Goal: Task Accomplishment & Management: Use online tool/utility

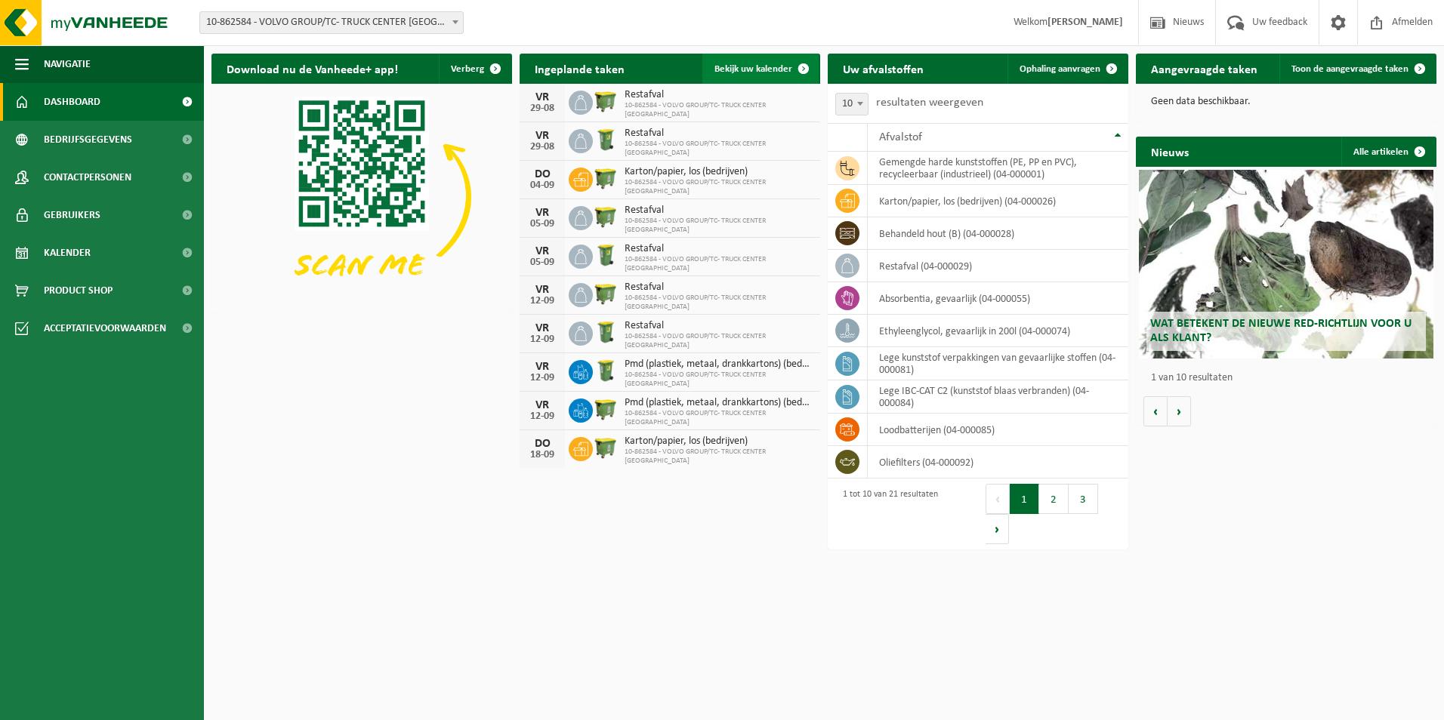
click at [794, 67] on span at bounding box center [803, 69] width 30 height 30
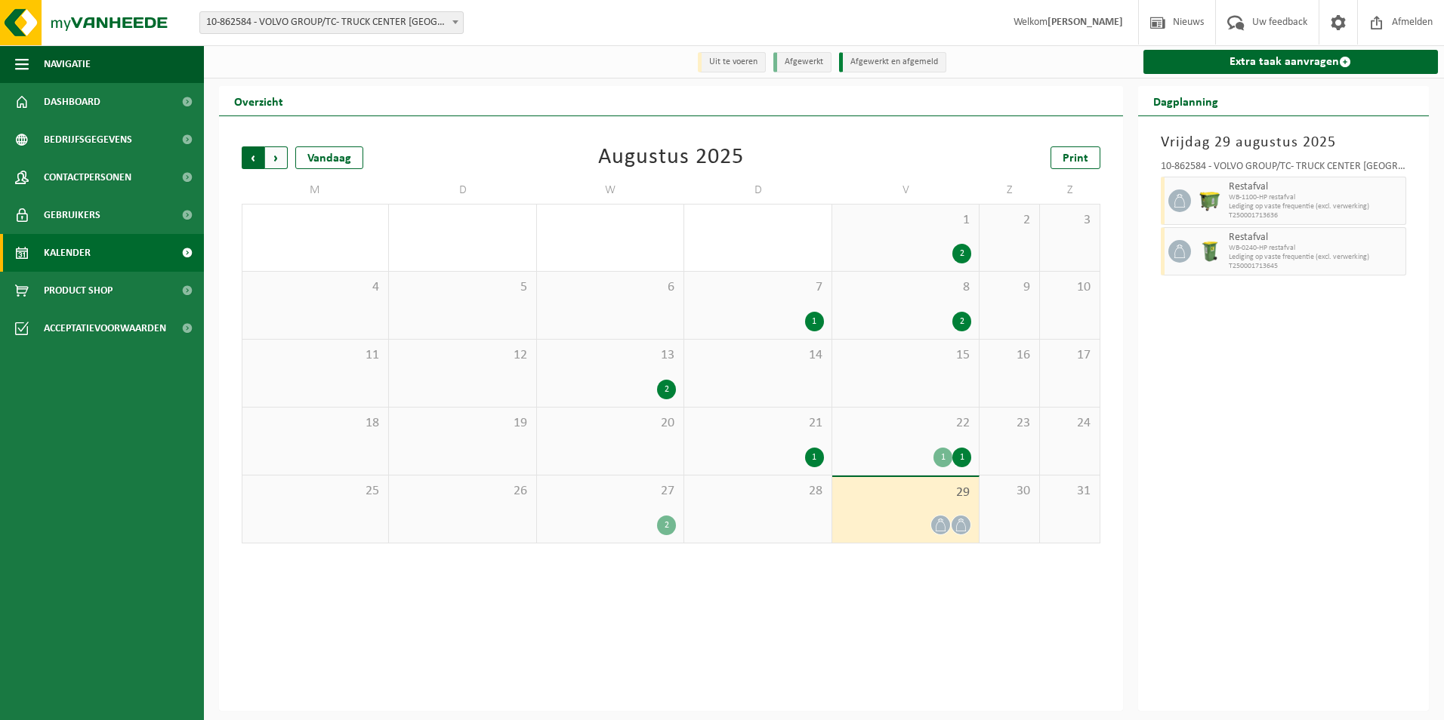
click at [276, 156] on span "Volgende" at bounding box center [276, 157] width 23 height 23
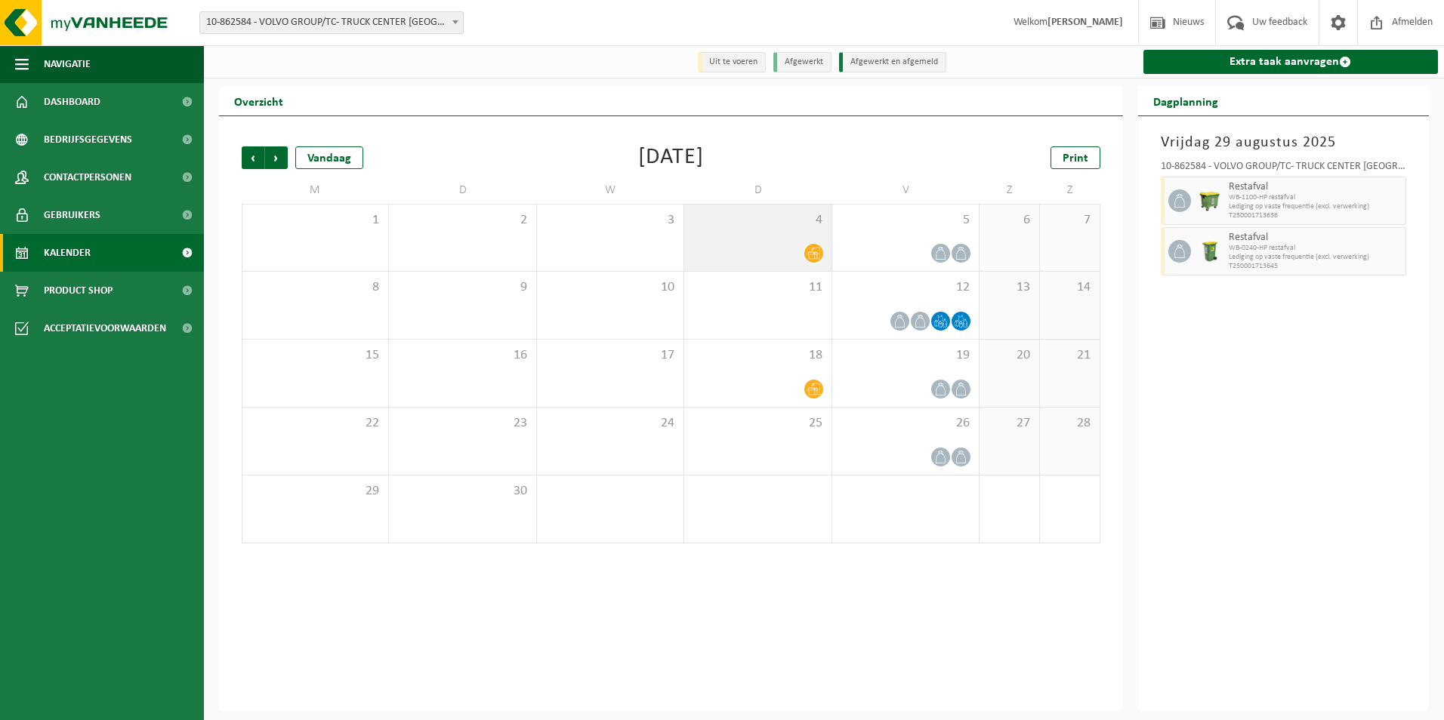
click at [797, 252] on div at bounding box center [757, 253] width 131 height 20
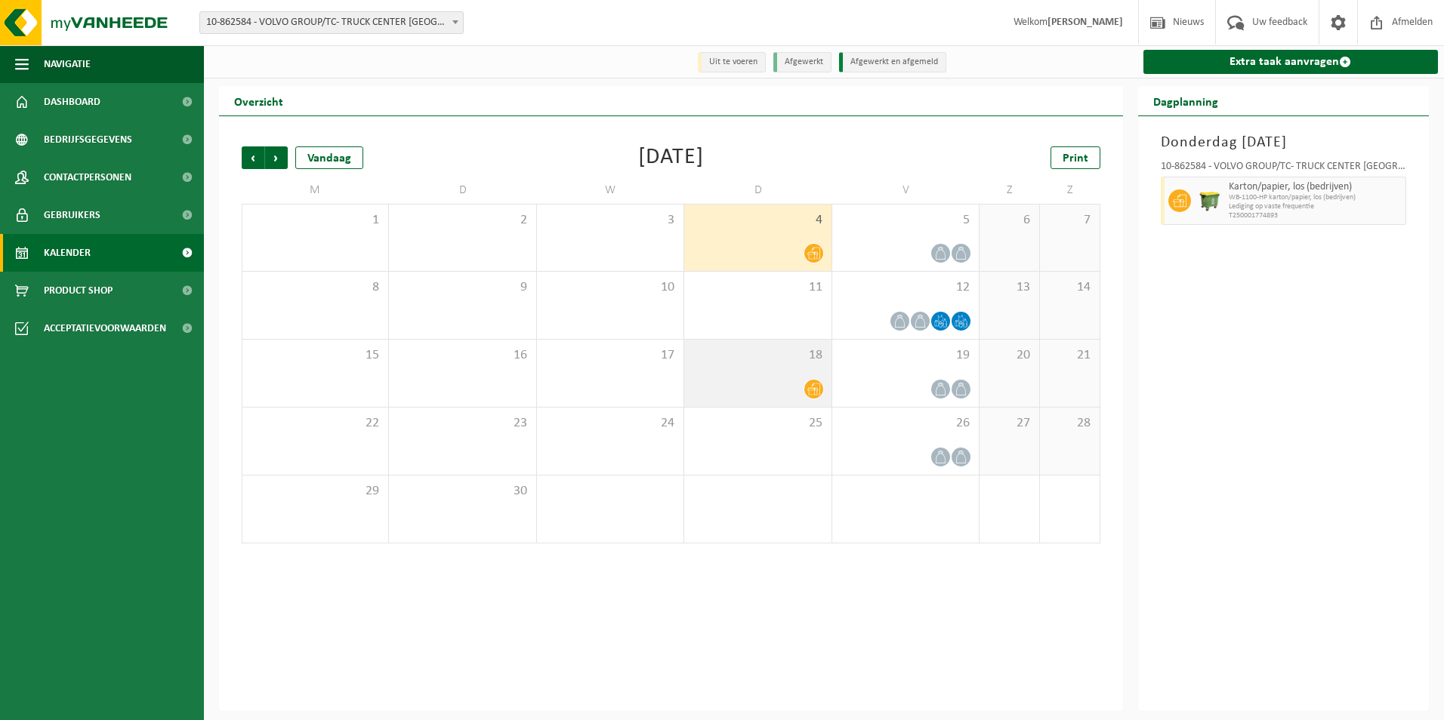
click at [816, 387] on icon at bounding box center [813, 389] width 13 height 13
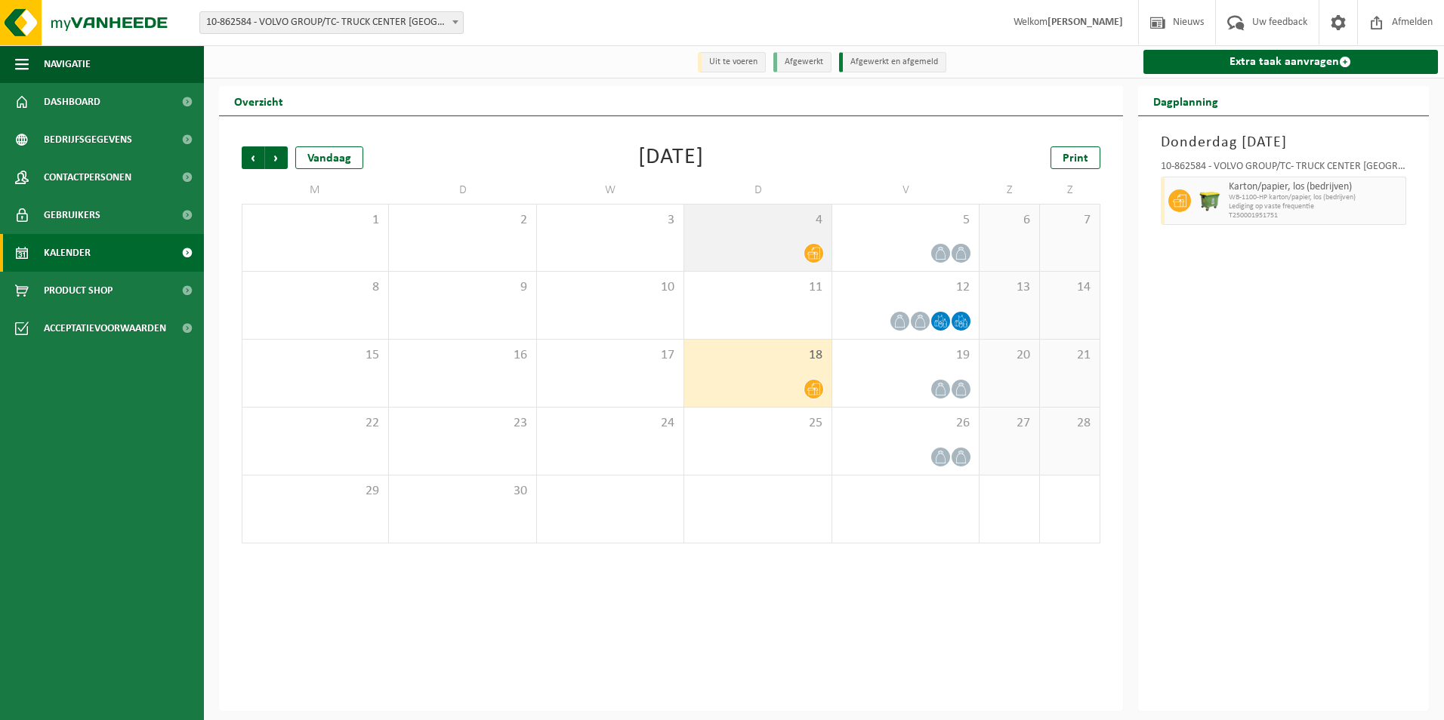
click at [814, 255] on icon at bounding box center [813, 254] width 13 height 12
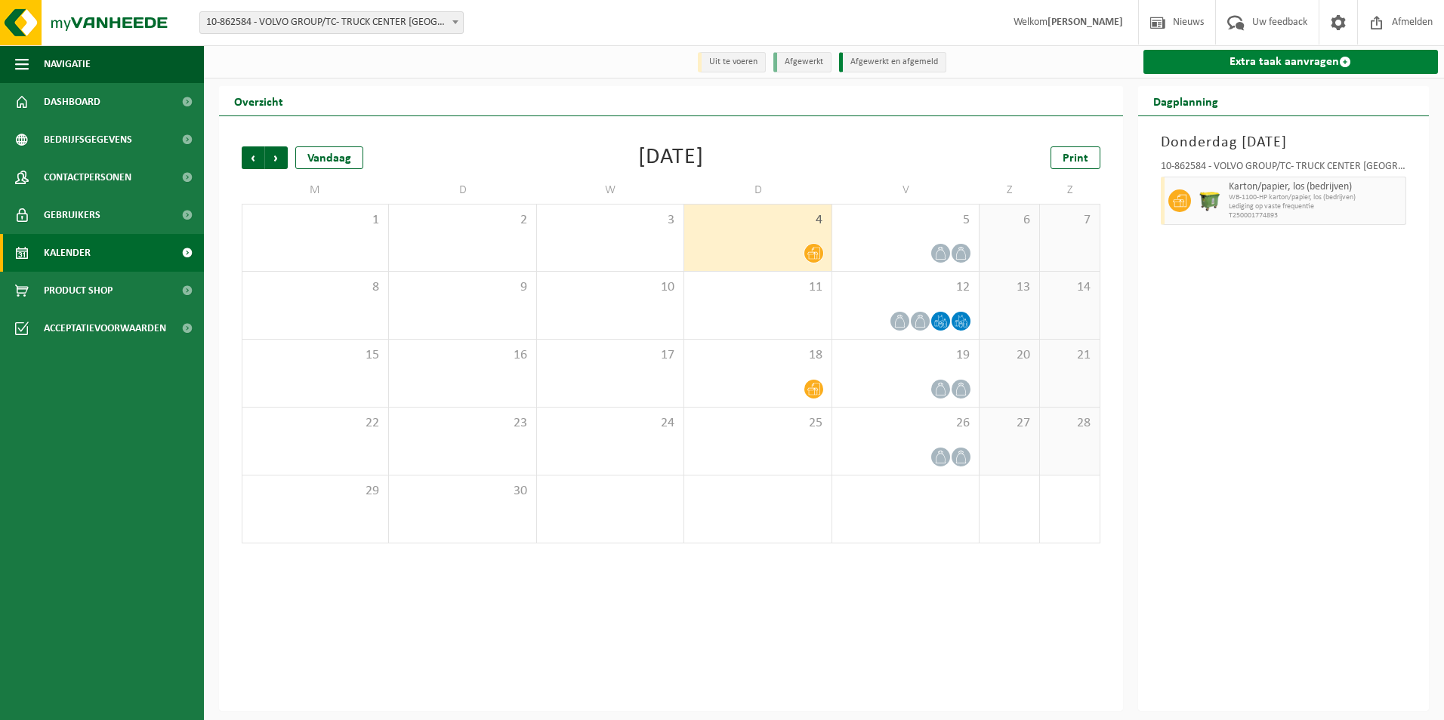
click at [1237, 63] on link "Extra taak aanvragen" at bounding box center [1290, 62] width 295 height 24
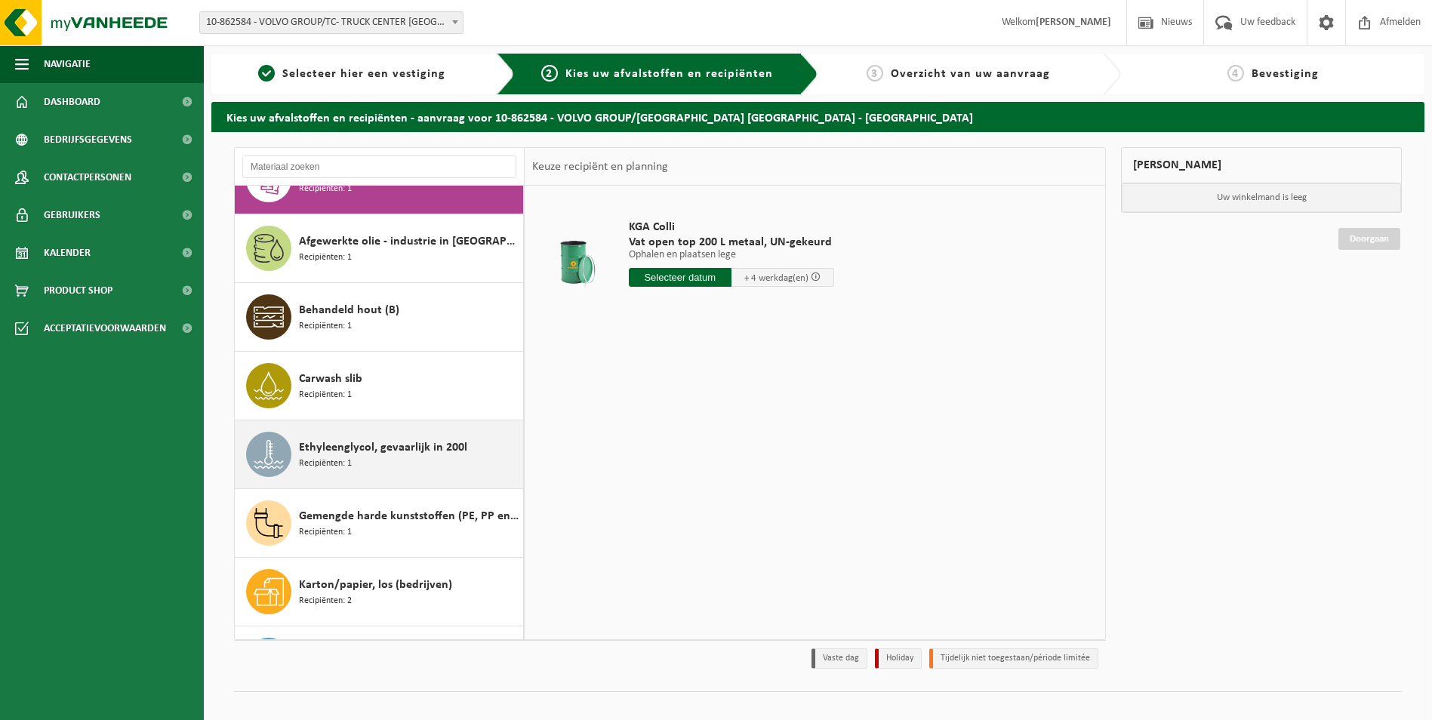
scroll to position [76, 0]
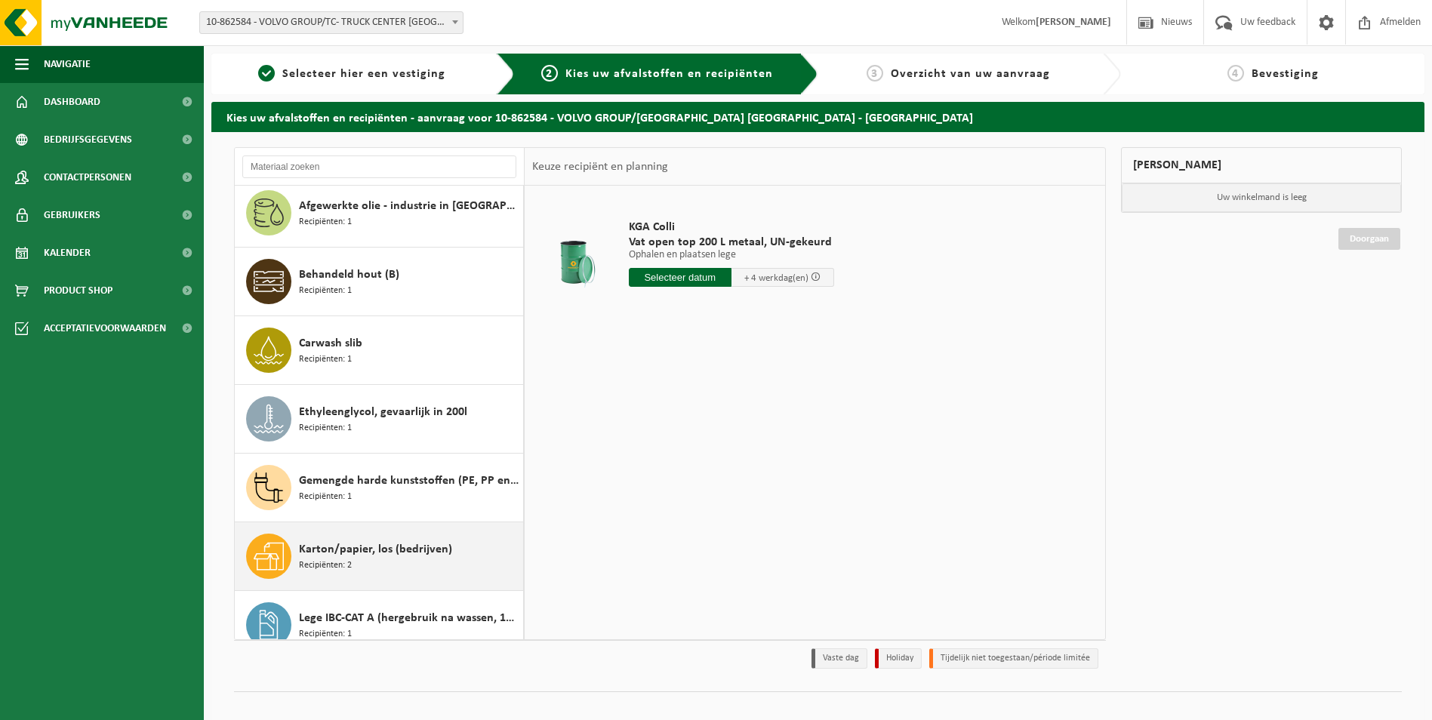
click at [359, 556] on span "Karton/papier, los (bedrijven)" at bounding box center [375, 550] width 153 height 18
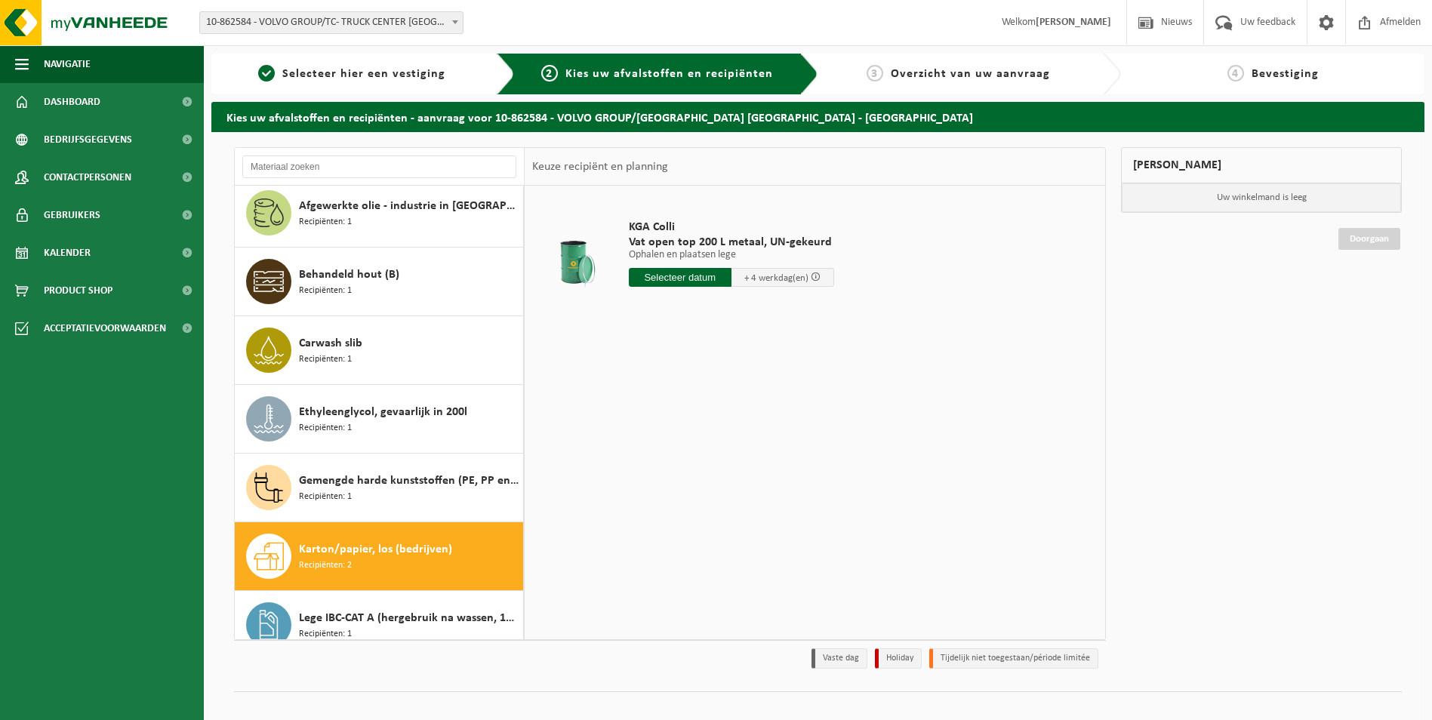
scroll to position [412, 0]
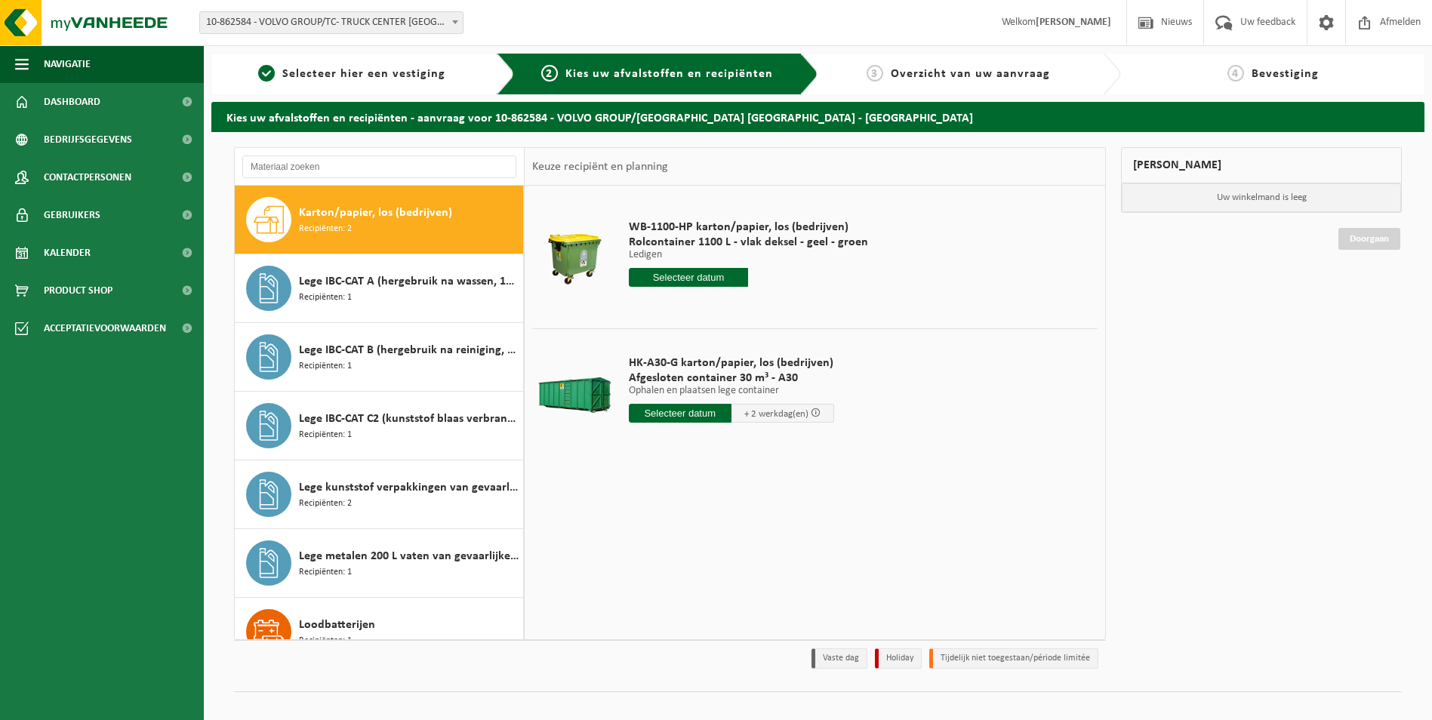
click at [684, 412] on input "text" at bounding box center [680, 413] width 103 height 19
click at [801, 451] on icon at bounding box center [801, 449] width 4 height 8
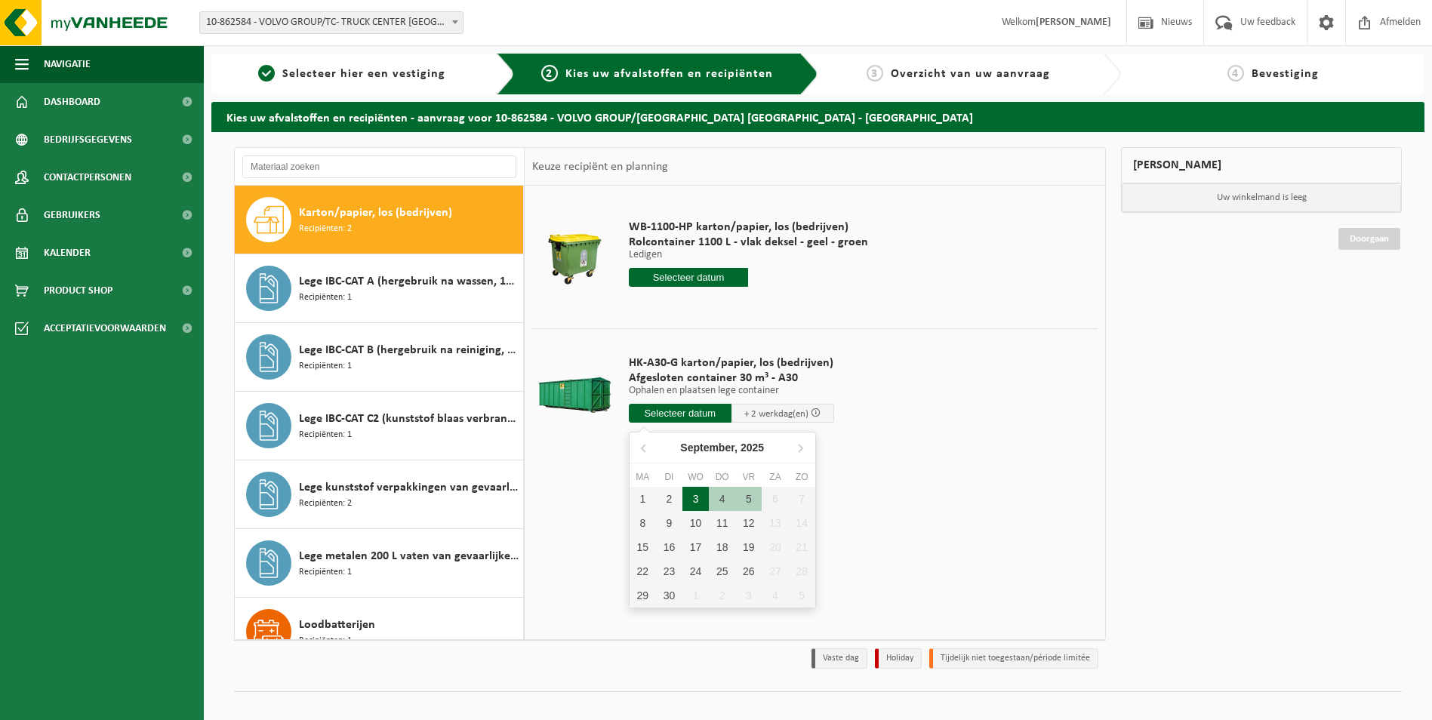
click at [702, 499] on div "3" at bounding box center [696, 499] width 26 height 24
type input "Van 2025-09-03"
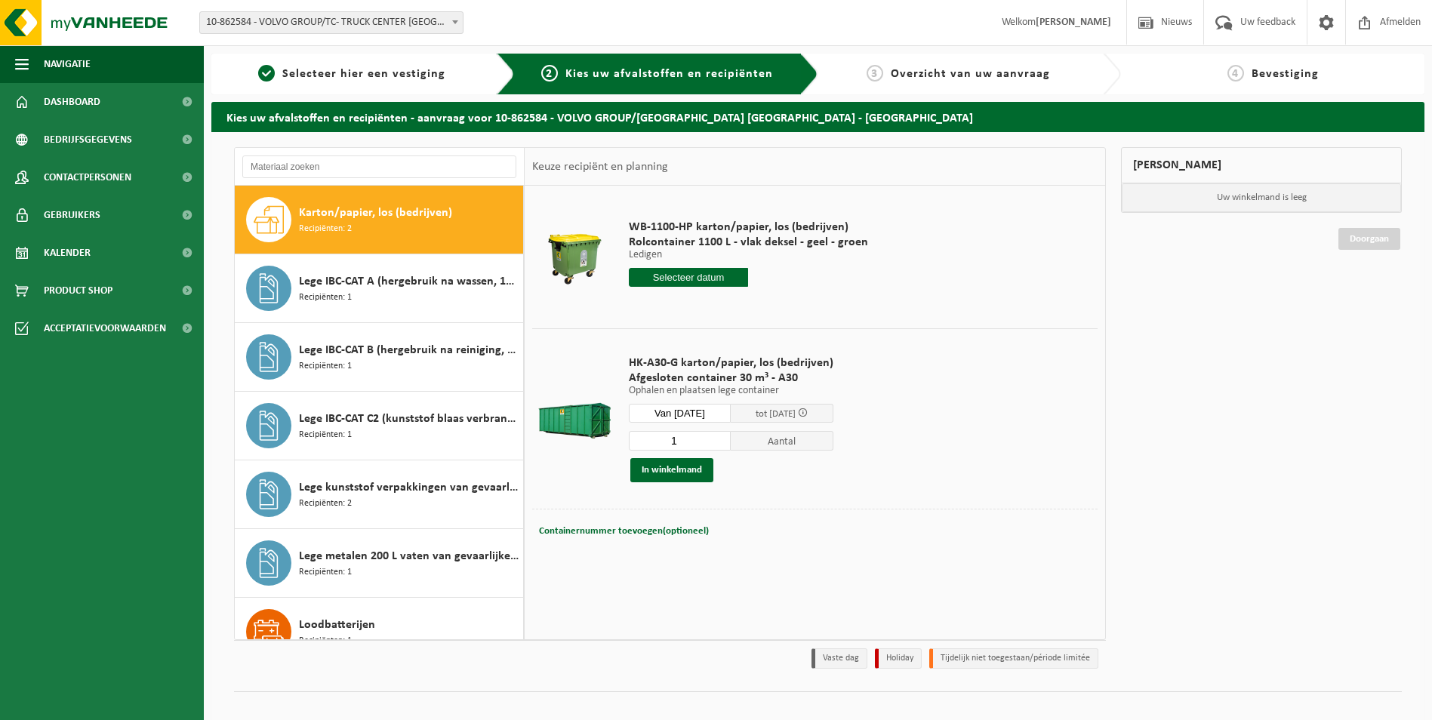
scroll to position [17, 0]
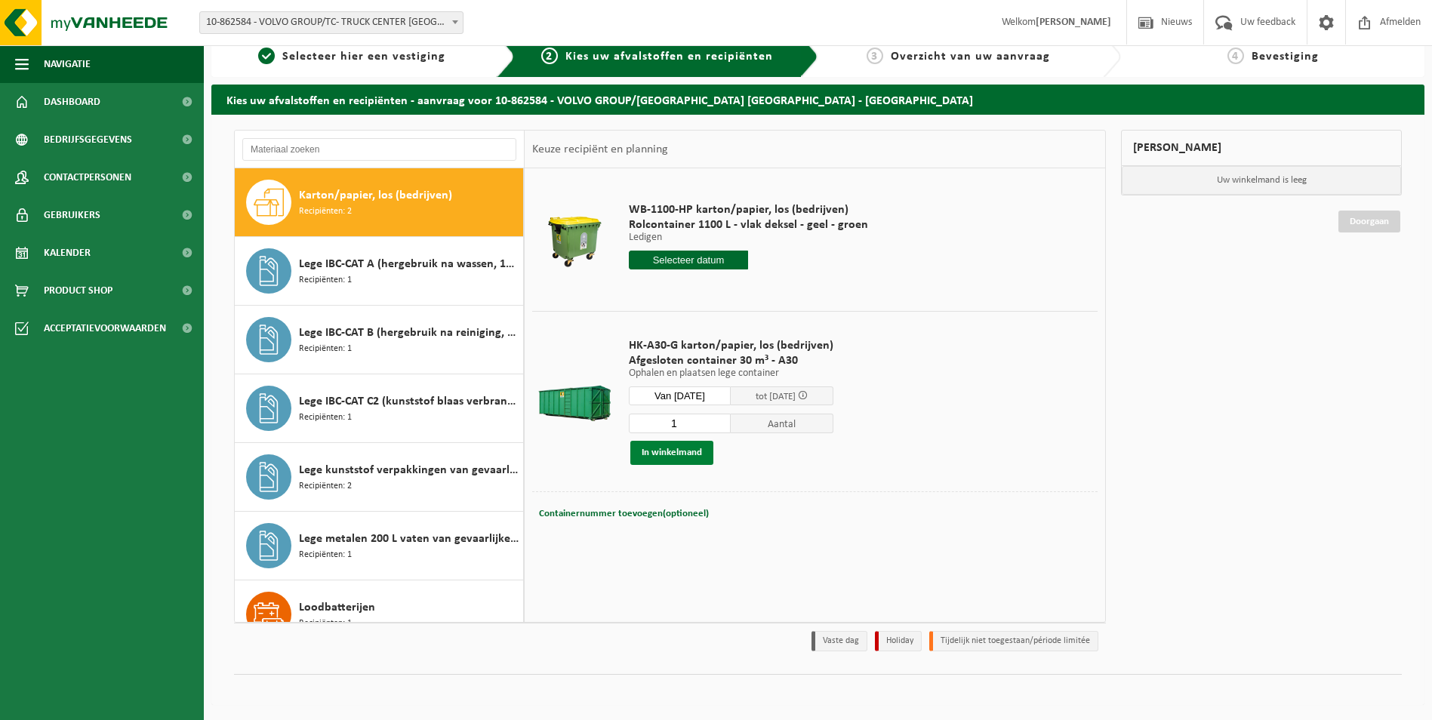
click at [692, 452] on button "In winkelmand" at bounding box center [672, 453] width 83 height 24
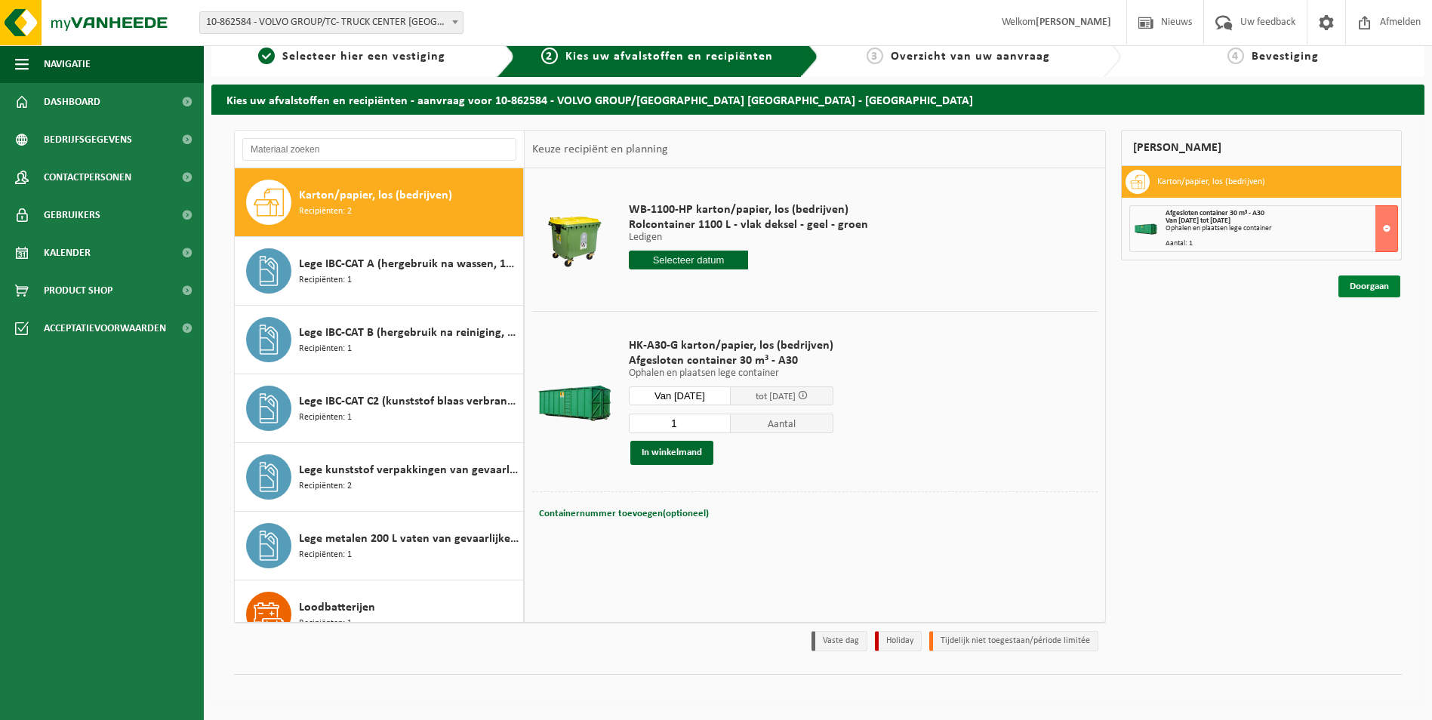
click at [1365, 283] on link "Doorgaan" at bounding box center [1370, 287] width 62 height 22
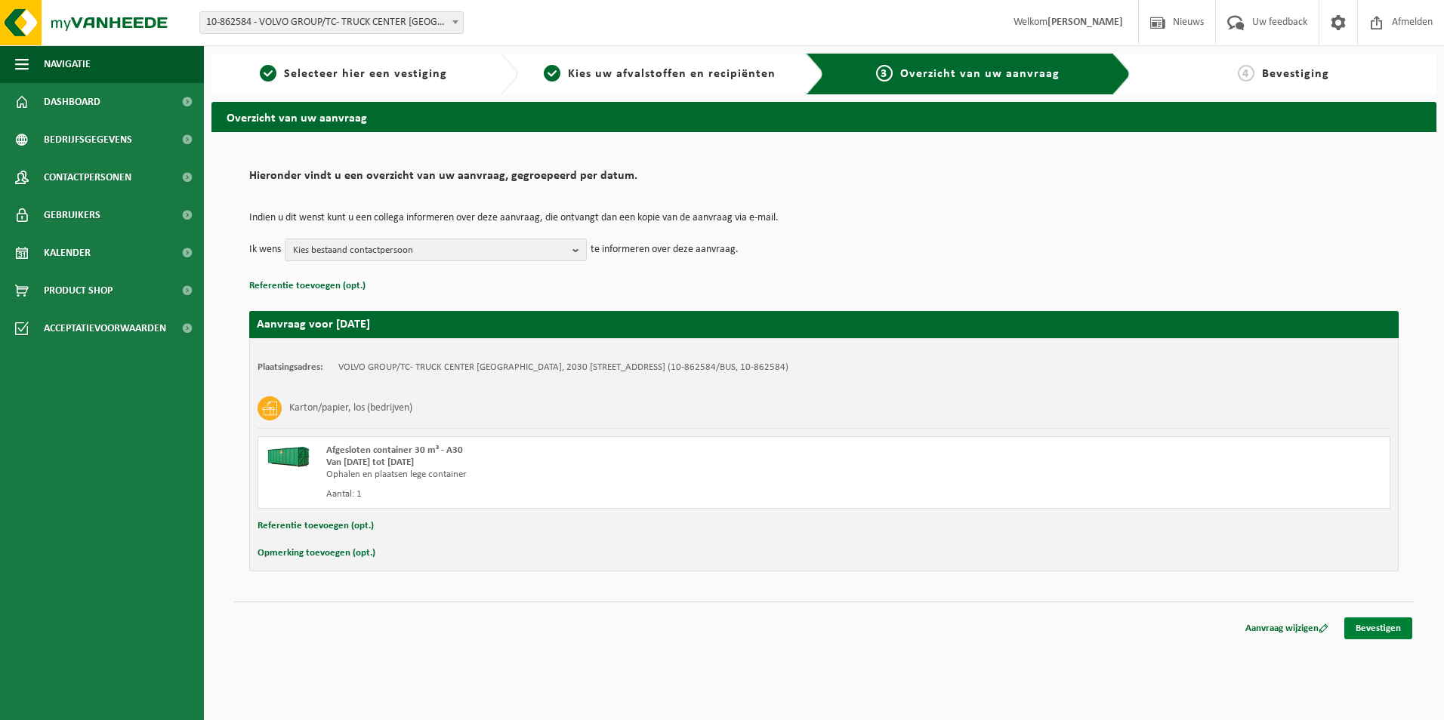
click at [1376, 624] on link "Bevestigen" at bounding box center [1378, 629] width 68 height 22
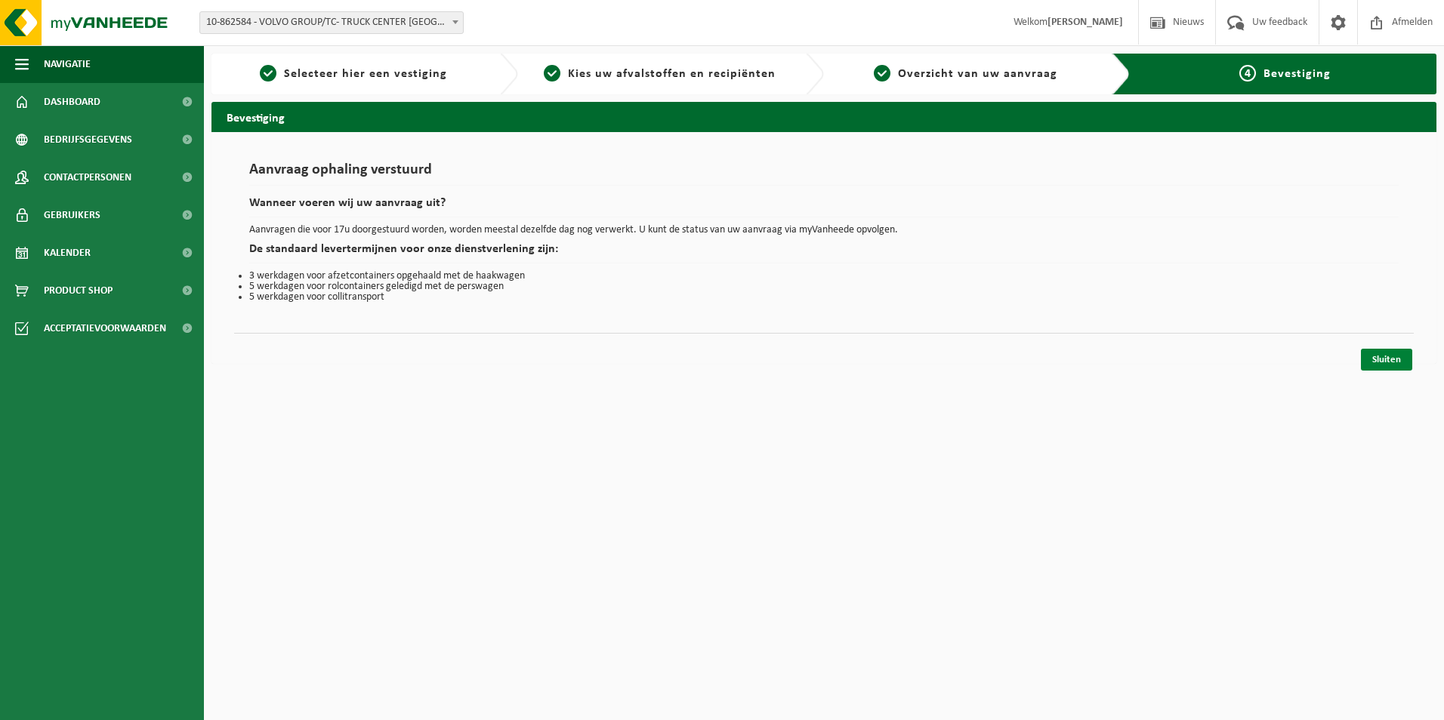
click at [1366, 362] on link "Sluiten" at bounding box center [1386, 360] width 51 height 22
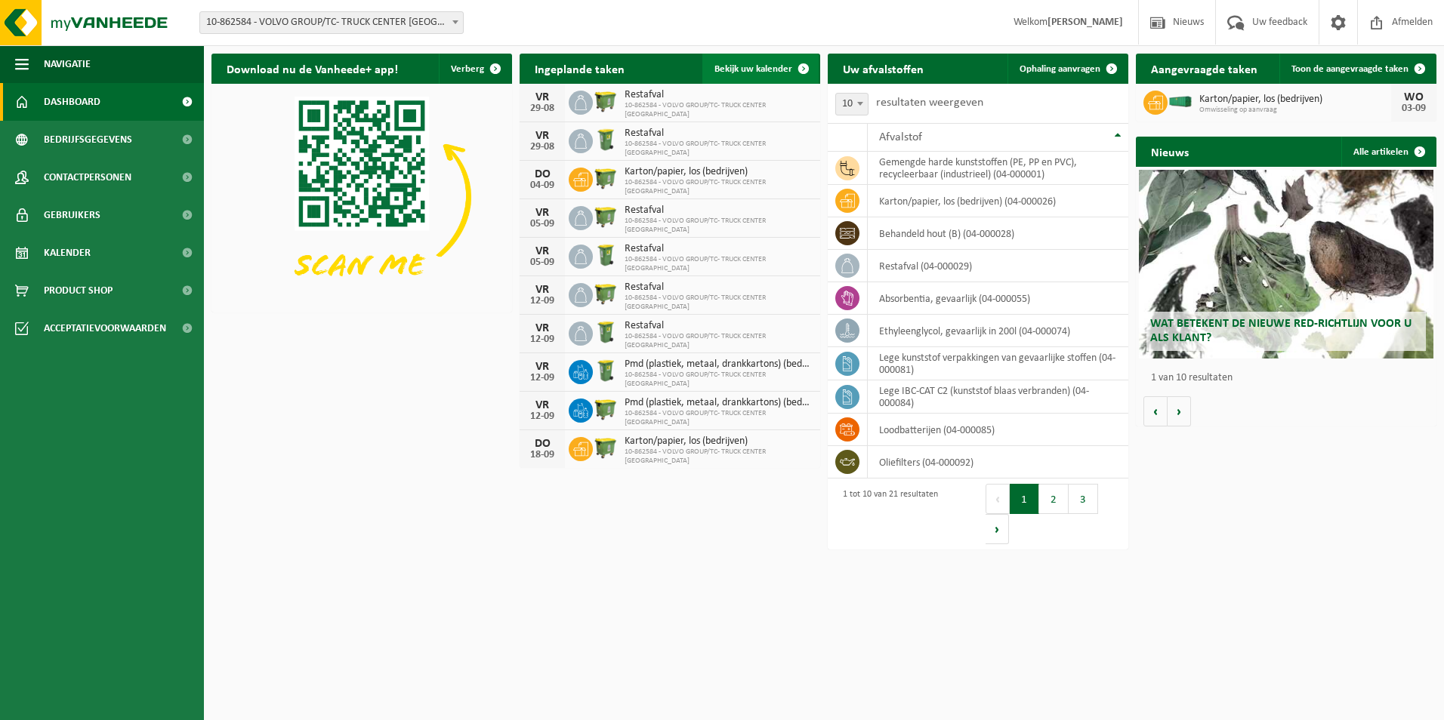
click at [760, 66] on span "Bekijk uw kalender" at bounding box center [753, 69] width 78 height 10
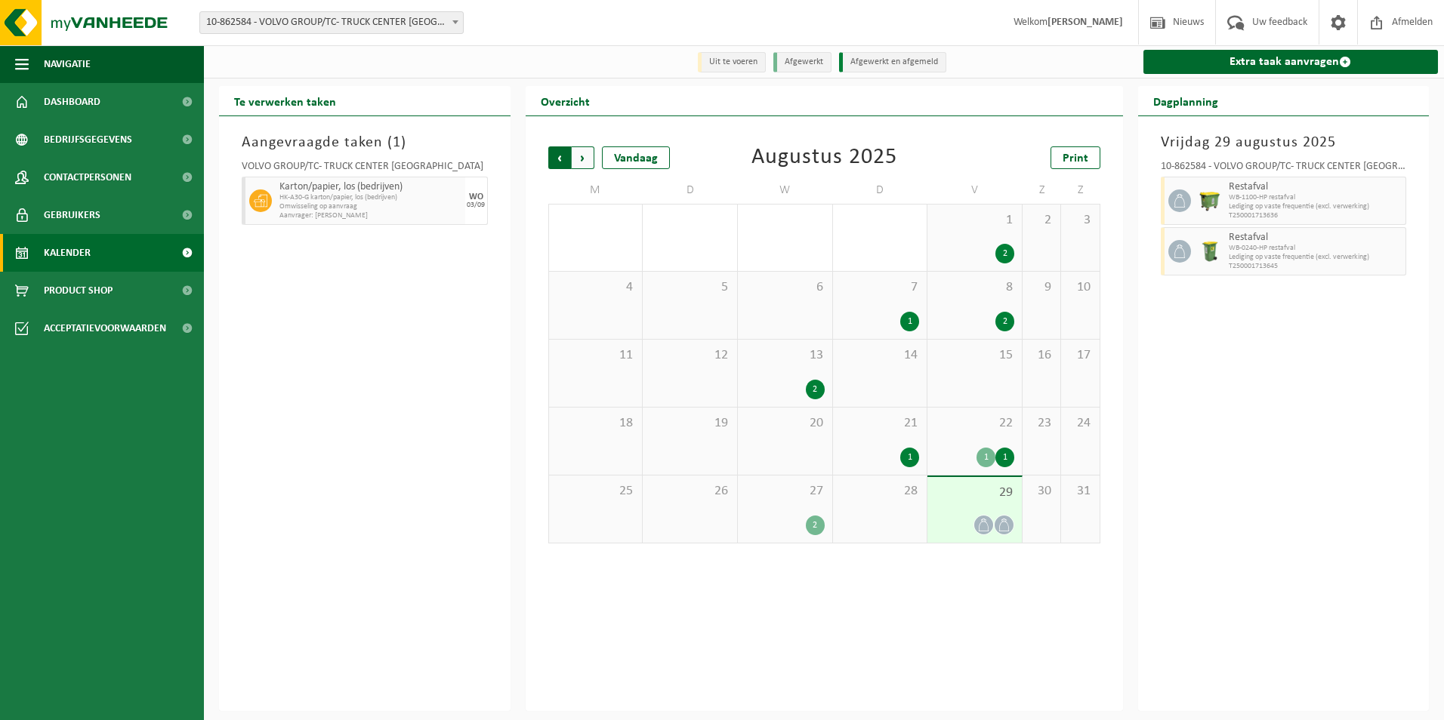
click at [584, 158] on span "Volgende" at bounding box center [583, 157] width 23 height 23
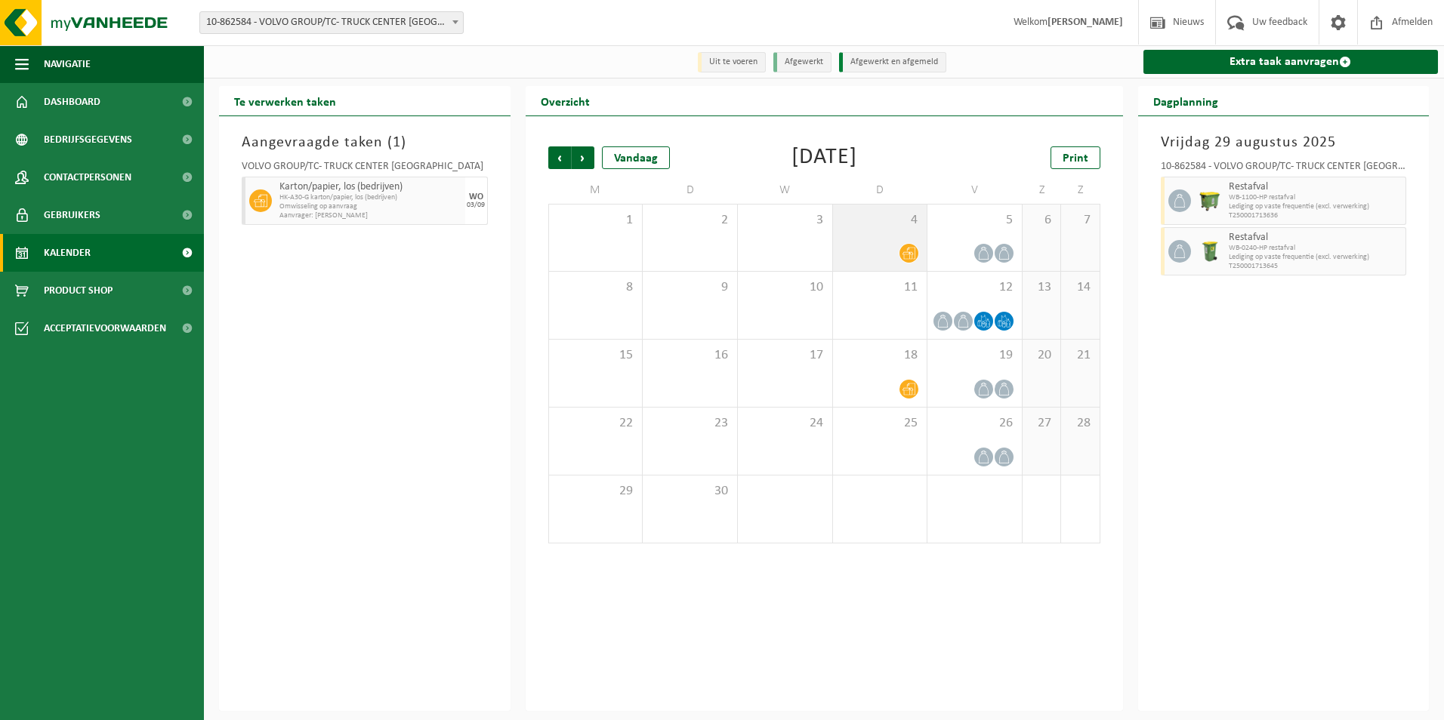
click at [893, 248] on div at bounding box center [879, 253] width 79 height 20
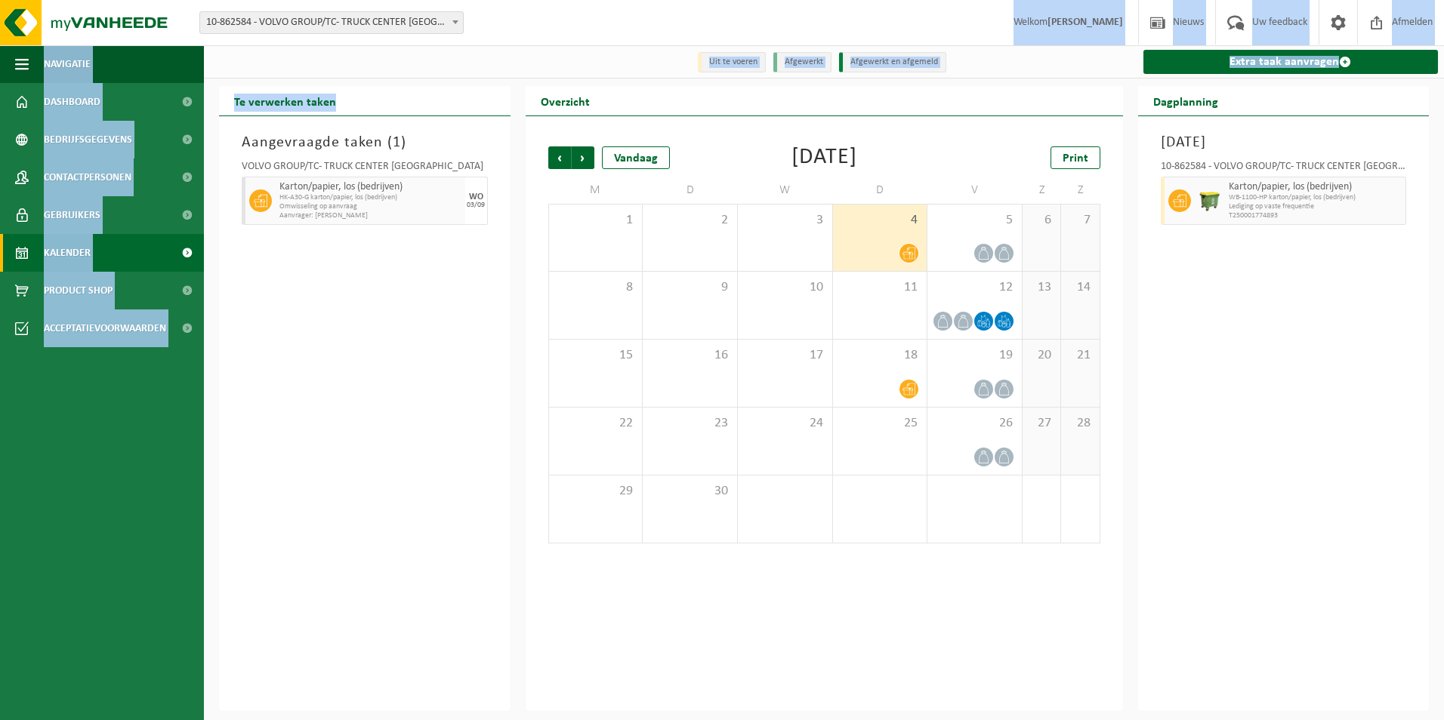
drag, startPoint x: 628, startPoint y: 11, endPoint x: -26, endPoint y: 155, distance: 670.2
click at [0, 155] on html "Vestiging: 10-862584 - VOLVO GROUP/TC- TRUCK CENTER ANTWERPEN - ANTWERPEN 10-86…" at bounding box center [722, 360] width 1444 height 720
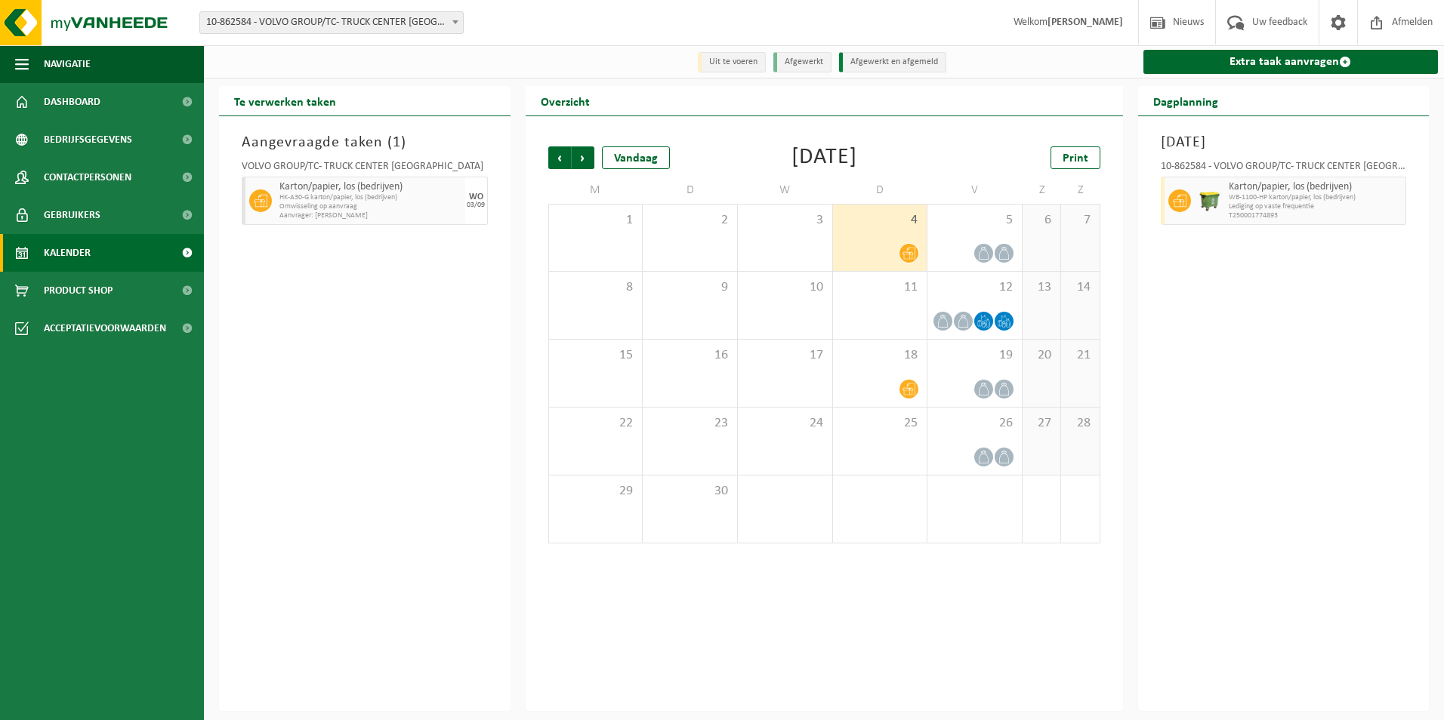
click at [863, 654] on div "Vorige Volgende Vandaag September 2025 Print M D W D V Z Z 1 2 3 4 5 6 7 8 9 10…" at bounding box center [824, 413] width 597 height 595
drag, startPoint x: 104, startPoint y: 33, endPoint x: 23, endPoint y: 26, distance: 81.2
click at [23, 26] on img at bounding box center [90, 22] width 181 height 45
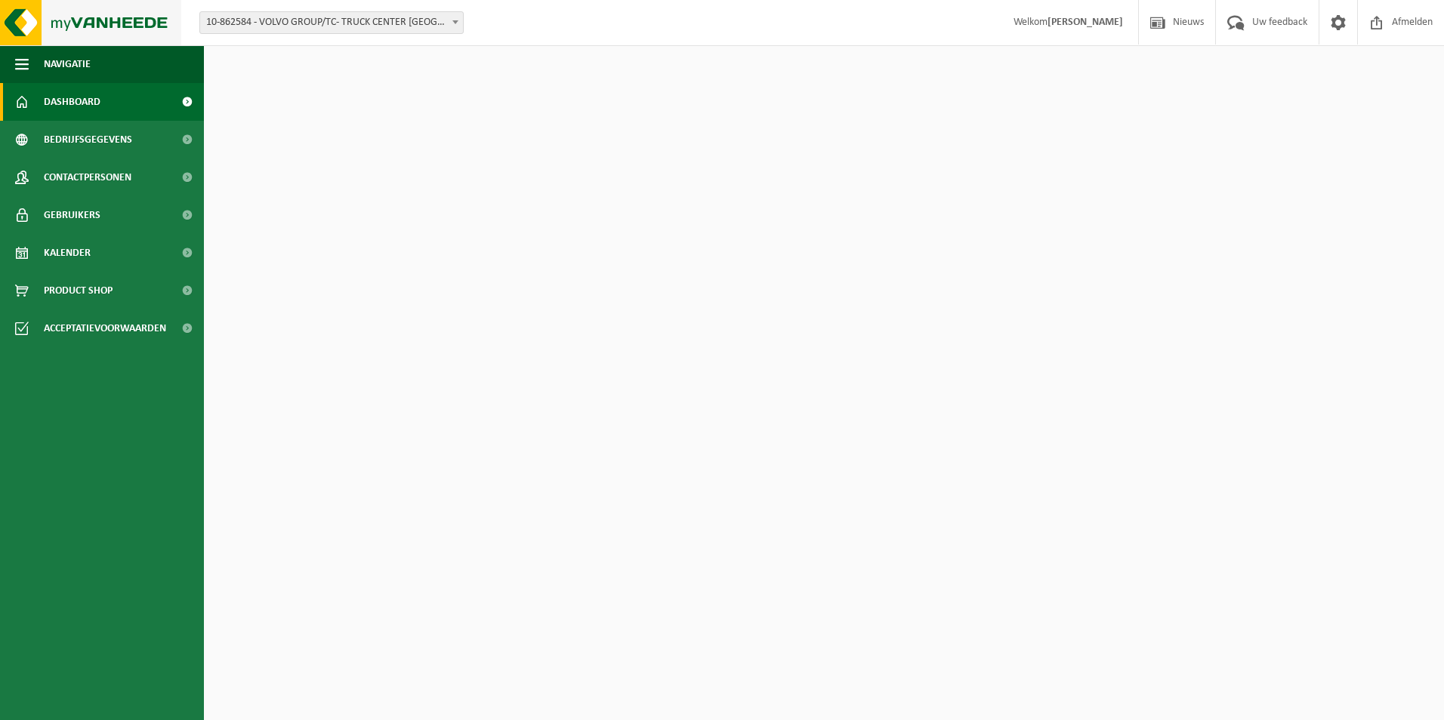
drag, startPoint x: 0, startPoint y: 0, endPoint x: 83, endPoint y: 23, distance: 86.3
click at [83, 23] on img at bounding box center [90, 22] width 181 height 45
